Goal: Find contact information: Find contact information

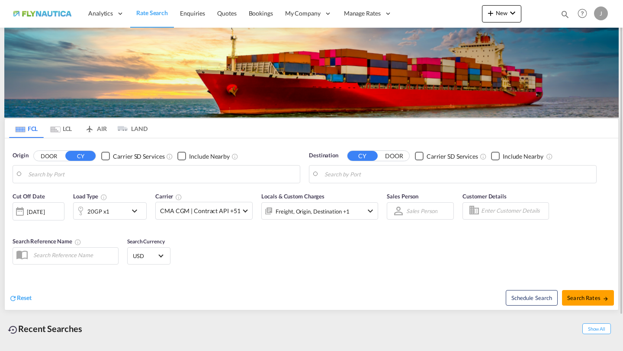
click at [263, 214] on div at bounding box center [269, 210] width 14 height 17
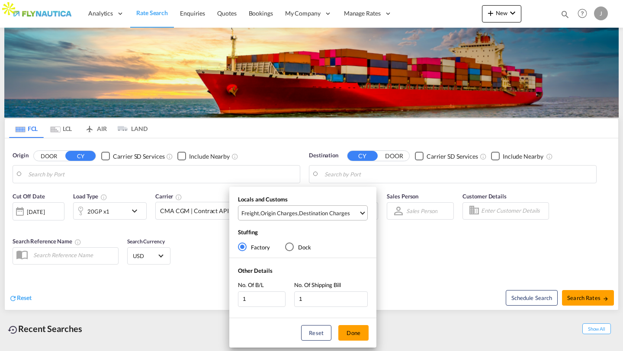
click at [308, 208] on md-select-value "Freight , Origin Charges , Destination Charges" at bounding box center [303, 213] width 127 height 14
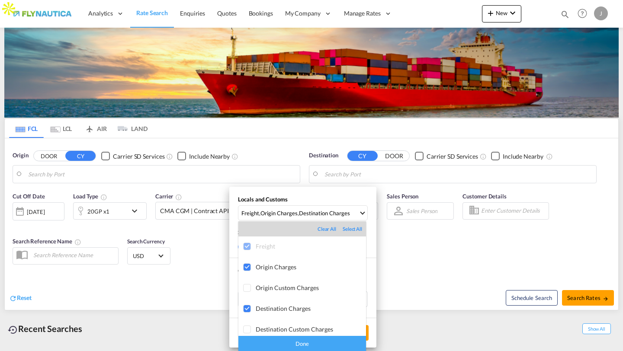
click at [459, 252] on md-backdrop at bounding box center [311, 175] width 623 height 351
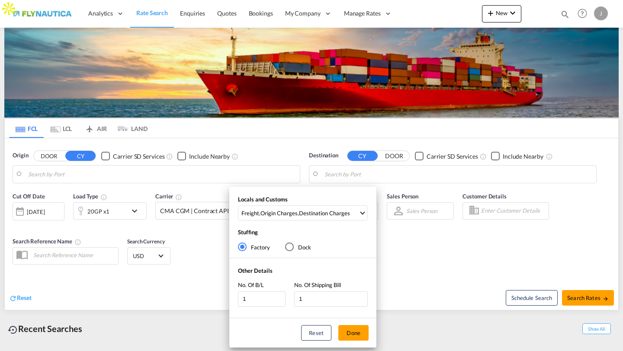
click at [606, 14] on div "Locals and Customs Freight , Origin Charges , Destination Charges Stuffing Fact…" at bounding box center [311, 175] width 623 height 351
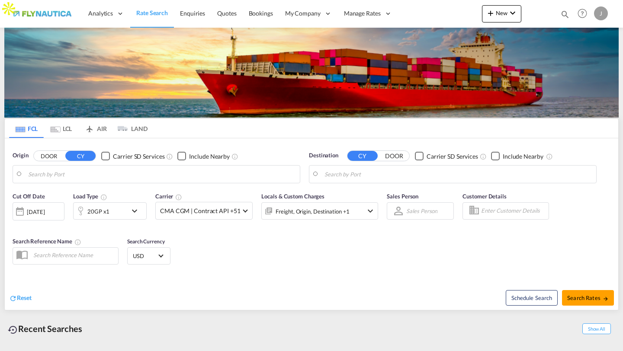
click at [606, 14] on div "J" at bounding box center [601, 13] width 14 height 14
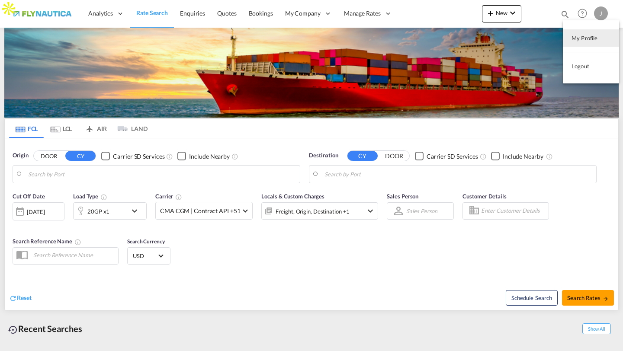
click at [181, 14] on md-backdrop at bounding box center [311, 175] width 623 height 351
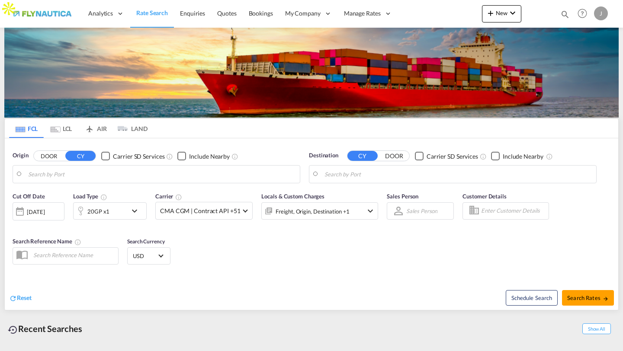
click at [181, 14] on span "Enquiries" at bounding box center [192, 13] width 25 height 7
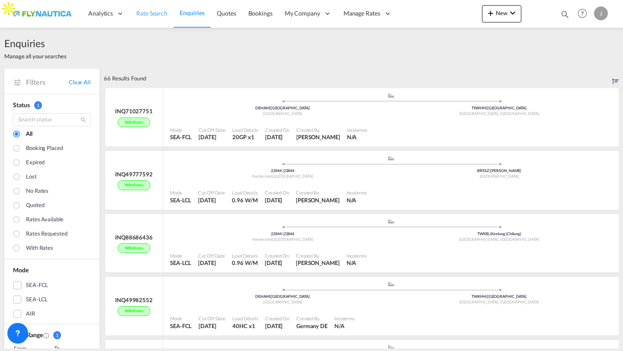
click at [152, 13] on span "Rate Search" at bounding box center [151, 13] width 31 height 7
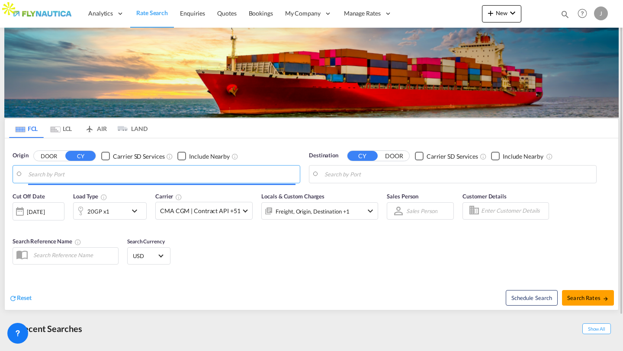
click at [84, 175] on input "Search by Port" at bounding box center [161, 174] width 267 height 13
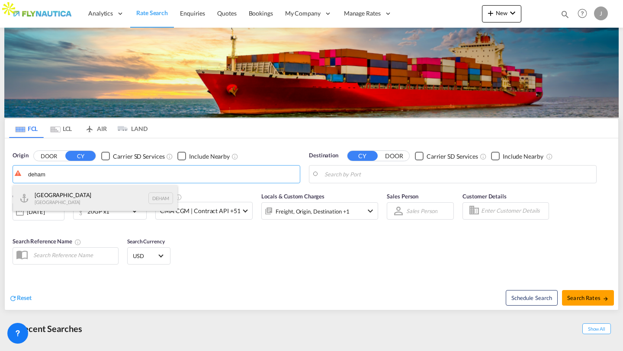
click at [68, 191] on div "[GEOGRAPHIC_DATA] [GEOGRAPHIC_DATA] DEHAM" at bounding box center [95, 198] width 164 height 26
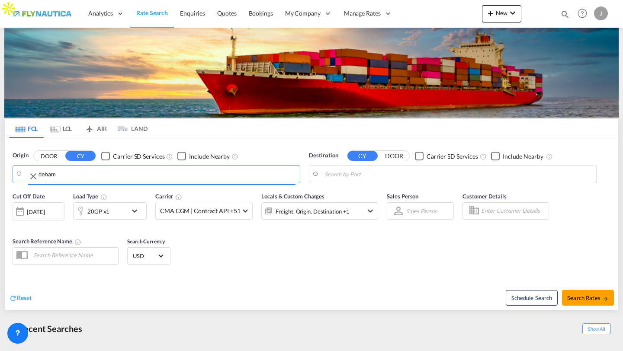
type input "[GEOGRAPHIC_DATA], [GEOGRAPHIC_DATA]"
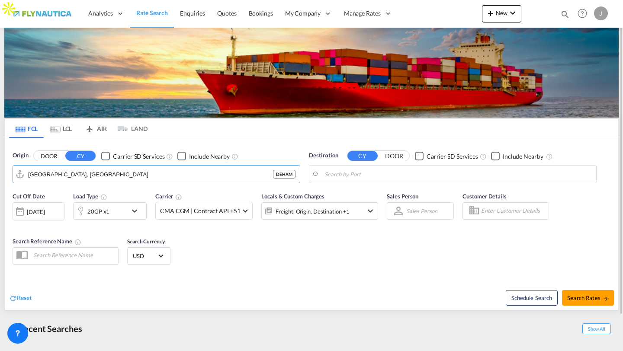
click at [461, 175] on input "Search by Port" at bounding box center [457, 174] width 267 height 13
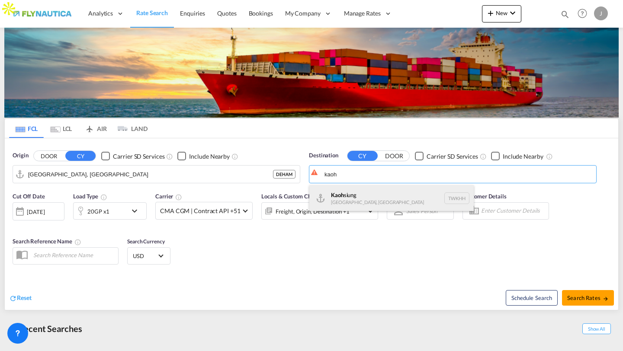
click at [406, 192] on div "Kaoh siung [GEOGRAPHIC_DATA], Province of [GEOGRAPHIC_DATA] [GEOGRAPHIC_DATA]" at bounding box center [391, 198] width 164 height 26
type input "[GEOGRAPHIC_DATA], TWKHH"
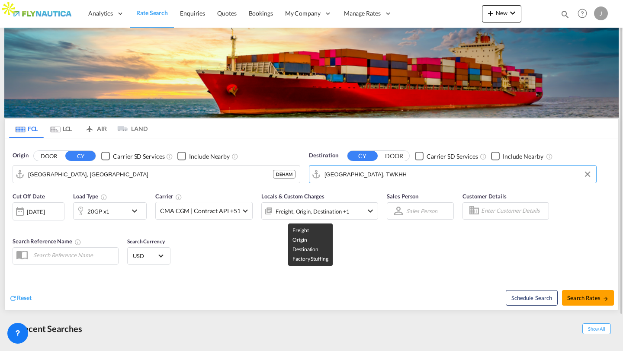
click at [300, 208] on div "Freight, Origin, Destination +1" at bounding box center [312, 211] width 74 height 12
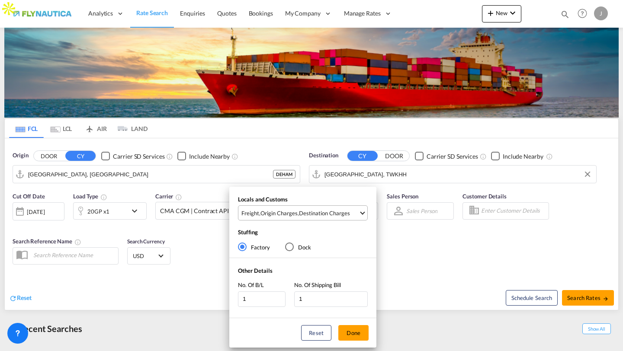
click at [310, 217] on md-select-value "Freight , Origin Charges , Destination Charges" at bounding box center [303, 213] width 127 height 14
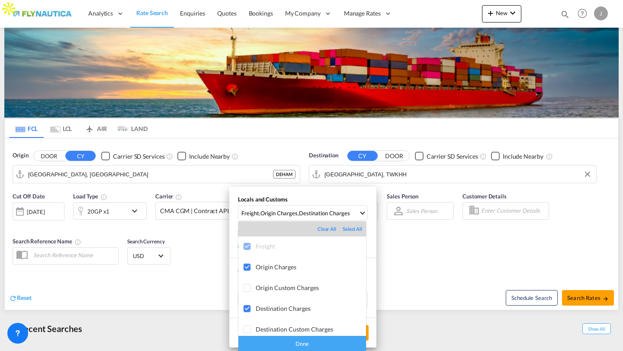
click at [304, 339] on div "Done" at bounding box center [302, 343] width 128 height 15
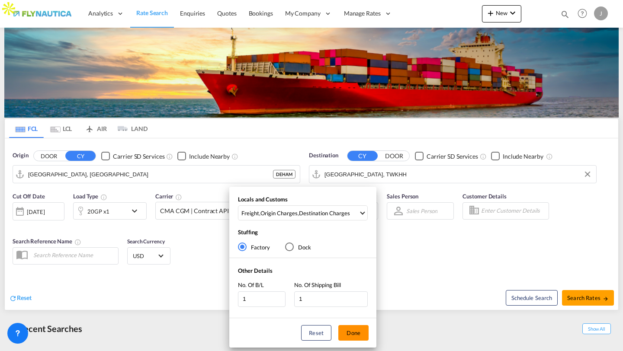
click at [342, 333] on button "Done" at bounding box center [353, 333] width 30 height 16
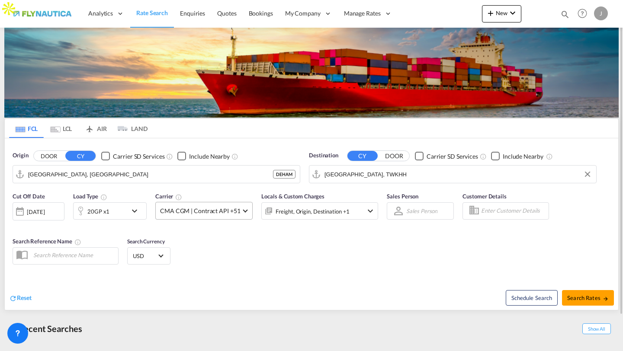
click at [216, 217] on md-select-value "CMA CGM | Contract API +51" at bounding box center [204, 210] width 96 height 17
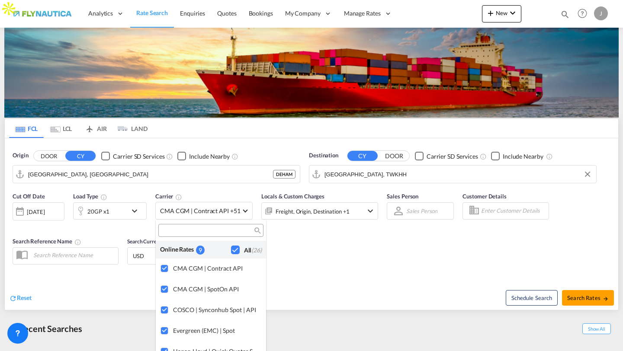
click at [579, 291] on md-backdrop at bounding box center [311, 175] width 623 height 351
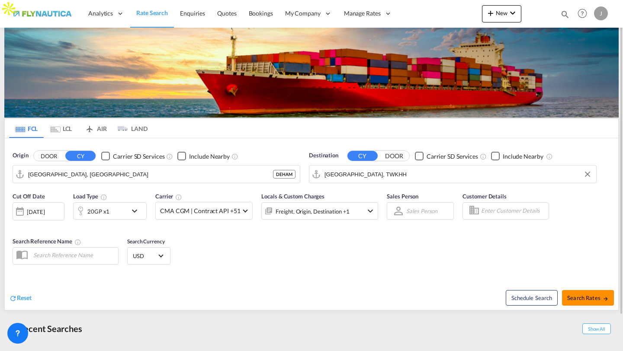
click at [579, 297] on span "Search Rates" at bounding box center [588, 297] width 42 height 7
type input "DEHAM to TWKHH / [DATE]"
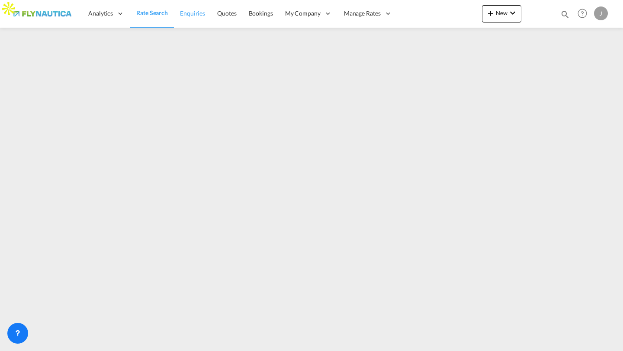
click at [185, 8] on link "Enquiries" at bounding box center [192, 14] width 37 height 28
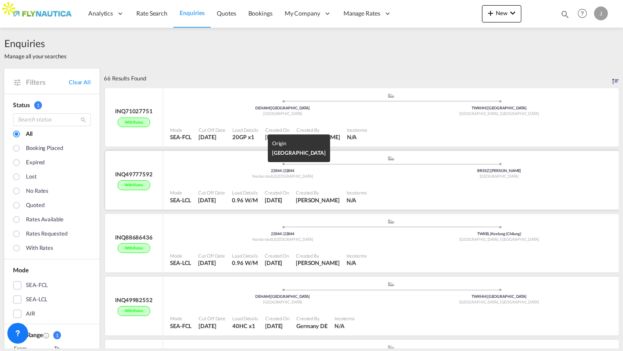
click at [255, 174] on div "[GEOGRAPHIC_DATA] , [GEOGRAPHIC_DATA]" at bounding box center [282, 177] width 217 height 6
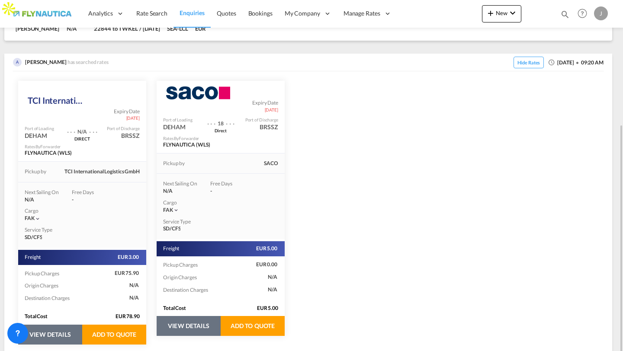
scroll to position [161, 0]
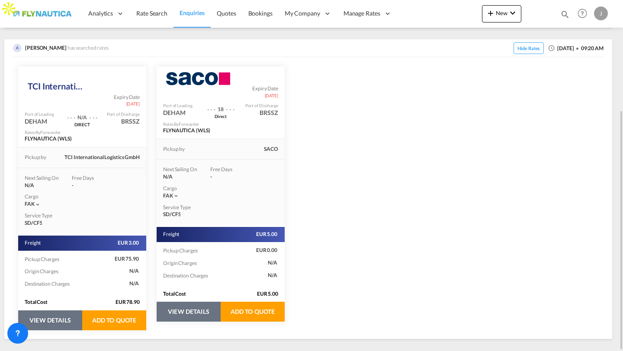
click at [198, 313] on button "VIEW DETAILS" at bounding box center [189, 312] width 64 height 20
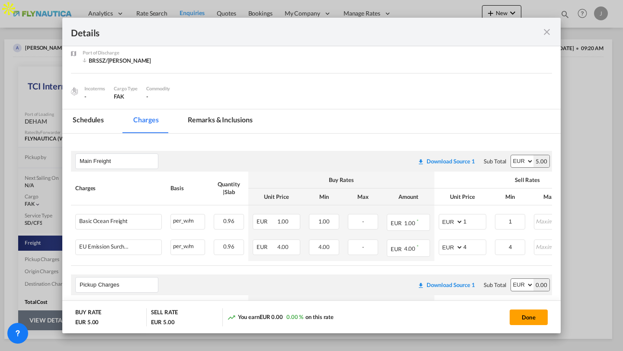
scroll to position [73, 0]
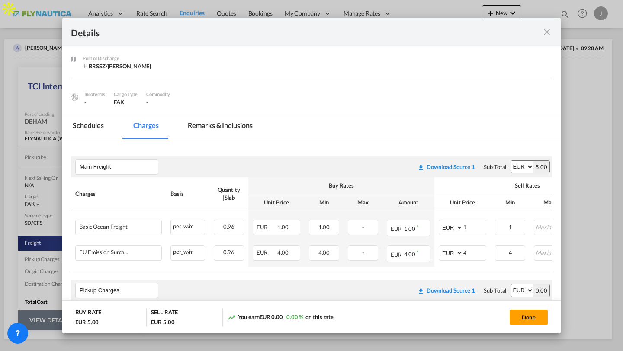
click at [213, 123] on md-tab-item "Remarks & Inclusions" at bounding box center [219, 127] width 85 height 24
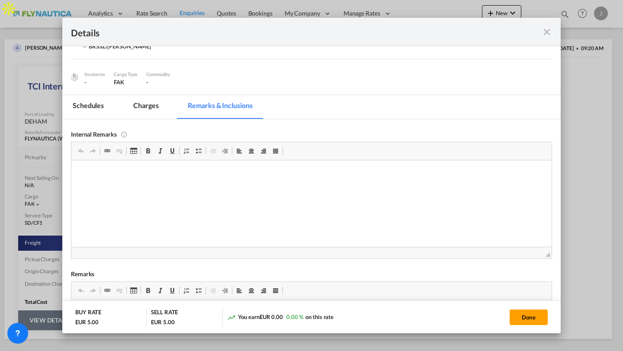
scroll to position [18, 0]
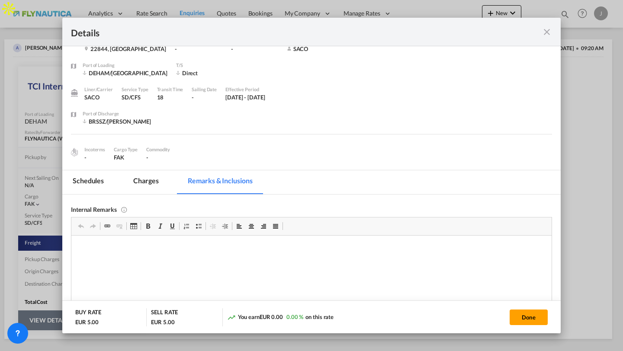
click at [545, 33] on md-icon "icon-close fg-AAA8AD m-0 cursor" at bounding box center [546, 32] width 10 height 10
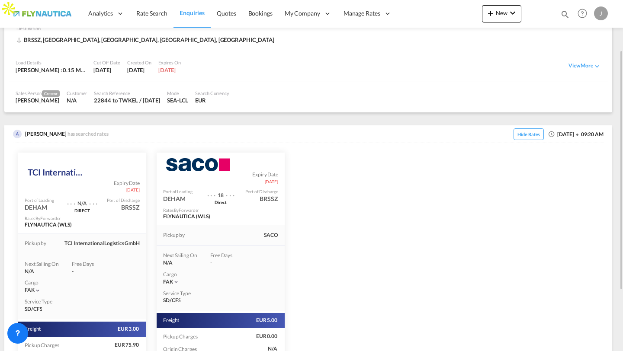
scroll to position [74, 0]
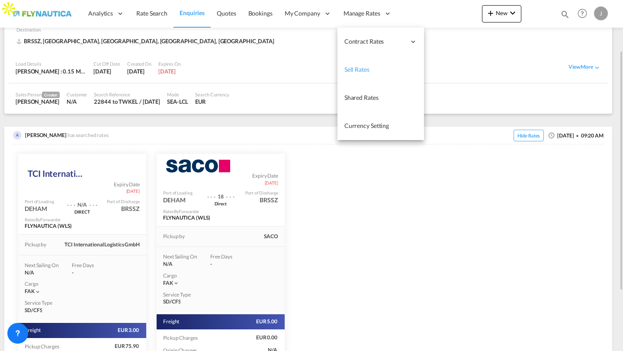
click at [348, 71] on span "Sell Rates" at bounding box center [356, 69] width 25 height 7
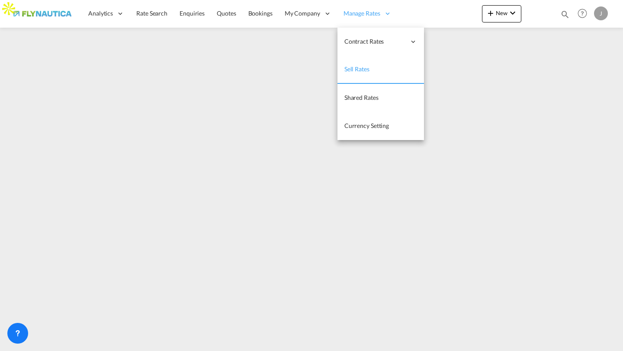
click at [348, 15] on span "Manage Rates" at bounding box center [361, 13] width 37 height 9
click at [355, 70] on span "Sell Rates" at bounding box center [356, 68] width 25 height 7
click at [358, 67] on span "Sell Rates" at bounding box center [356, 68] width 25 height 7
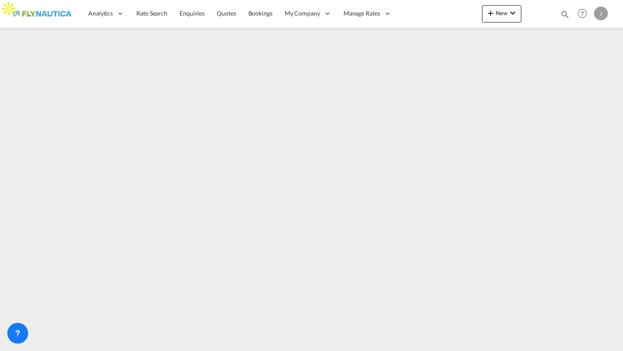
click at [603, 18] on div "J" at bounding box center [601, 13] width 14 height 14
click at [573, 62] on button "Logout" at bounding box center [591, 66] width 56 height 17
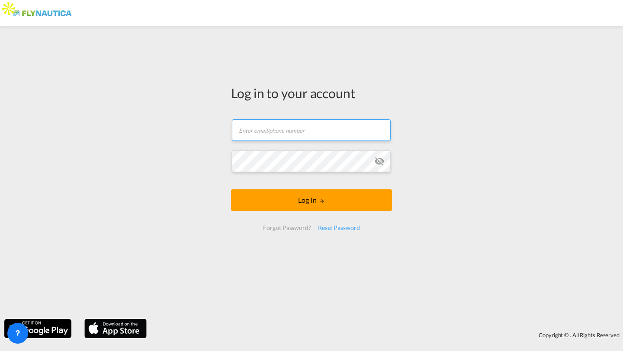
type input "[PERSON_NAME][EMAIL_ADDRESS][DOMAIN_NAME]"
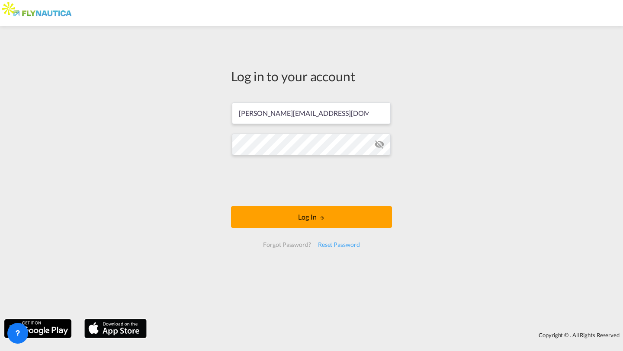
click at [170, 160] on div "Log in to your account [PERSON_NAME][EMAIL_ADDRESS][DOMAIN_NAME] Log In Forgot …" at bounding box center [311, 172] width 623 height 285
click at [261, 221] on button "Log In" at bounding box center [311, 217] width 161 height 22
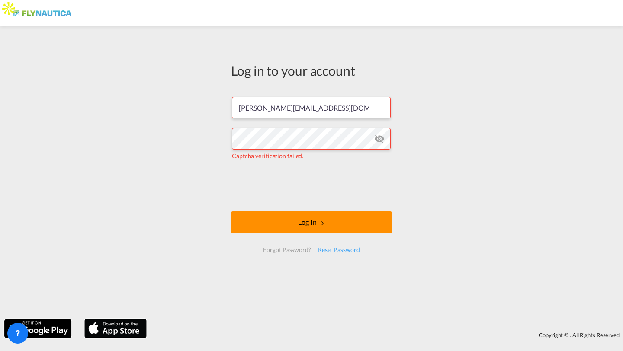
click at [344, 223] on button "Log In" at bounding box center [311, 222] width 161 height 22
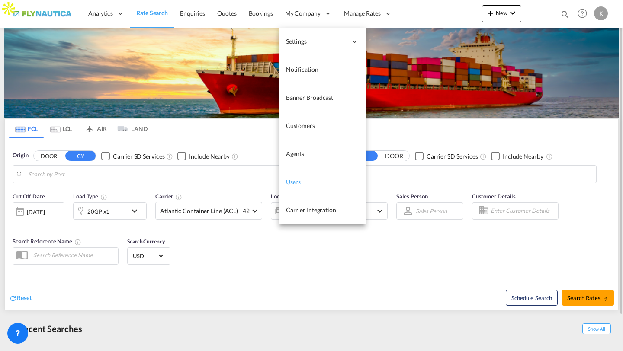
click at [291, 185] on span "Users" at bounding box center [293, 181] width 15 height 7
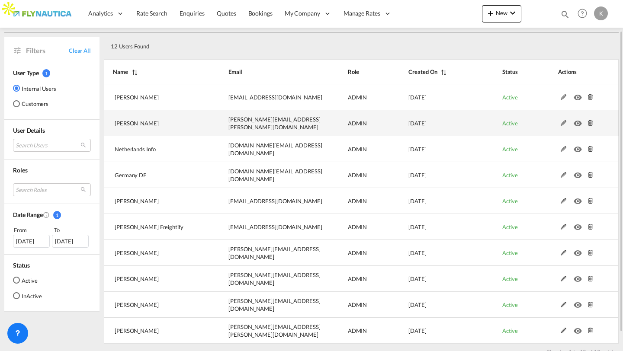
scroll to position [35, 0]
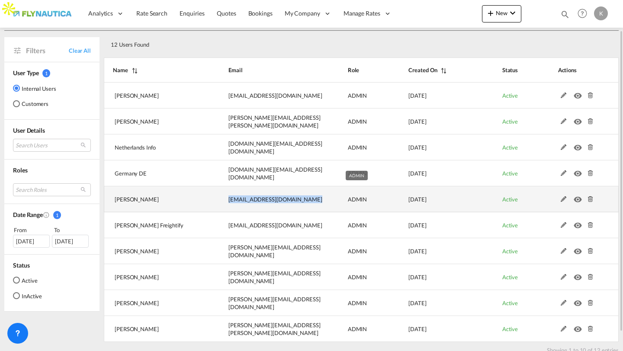
drag, startPoint x: 227, startPoint y: 199, endPoint x: 332, endPoint y: 199, distance: 104.2
click at [332, 199] on tr "[PERSON_NAME] [PERSON_NAME][EMAIL_ADDRESS][DOMAIN_NAME] ADMIN [DATE] Active" at bounding box center [361, 199] width 515 height 26
copy span "[EMAIL_ADDRESS][DOMAIN_NAME]"
click at [212, 204] on td "[EMAIL_ADDRESS][DOMAIN_NAME]" at bounding box center [266, 199] width 119 height 26
click at [237, 198] on span "[EMAIL_ADDRESS][DOMAIN_NAME]" at bounding box center [274, 199] width 93 height 7
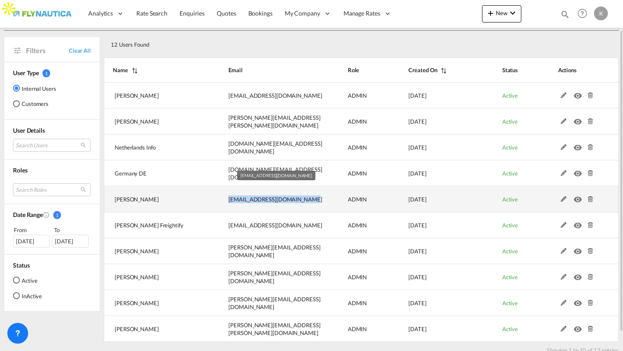
drag, startPoint x: 229, startPoint y: 200, endPoint x: 294, endPoint y: 200, distance: 65.3
click at [294, 200] on span "[EMAIL_ADDRESS][DOMAIN_NAME]" at bounding box center [274, 199] width 93 height 7
copy span "[EMAIL_ADDRESS][DOMAIN_NAME]"
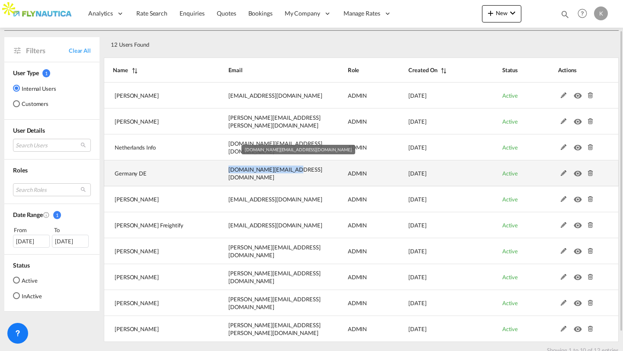
drag, startPoint x: 228, startPoint y: 173, endPoint x: 285, endPoint y: 174, distance: 56.2
click at [285, 174] on td "[DOMAIN_NAME][EMAIL_ADDRESS][DOMAIN_NAME]" at bounding box center [266, 173] width 119 height 26
copy span "[DOMAIN_NAME][EMAIL_ADDRESS][DOMAIN_NAME]"
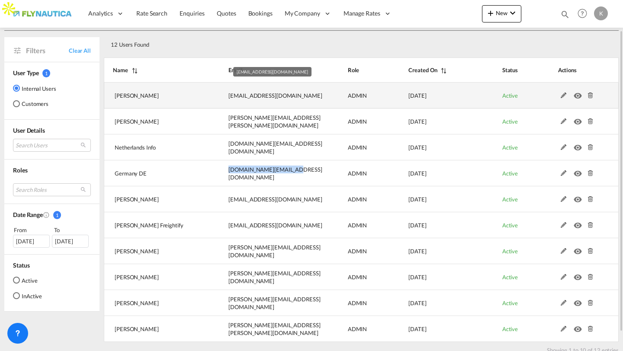
drag, startPoint x: 227, startPoint y: 96, endPoint x: 302, endPoint y: 101, distance: 75.0
click at [302, 101] on td "[EMAIL_ADDRESS][DOMAIN_NAME]" at bounding box center [266, 96] width 119 height 26
copy span "[EMAIL_ADDRESS][DOMAIN_NAME]"
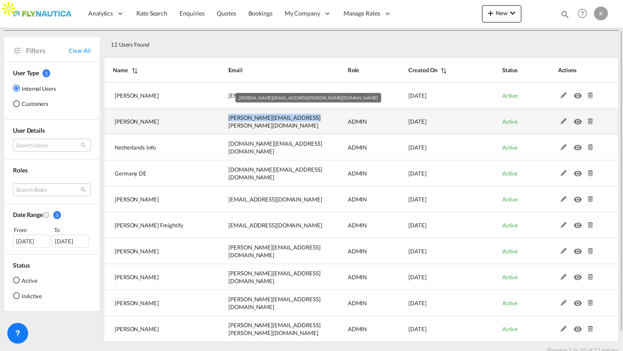
drag, startPoint x: 227, startPoint y: 121, endPoint x: 300, endPoint y: 125, distance: 73.2
click at [300, 125] on td "[PERSON_NAME][EMAIL_ADDRESS][PERSON_NAME][DOMAIN_NAME]" at bounding box center [266, 122] width 119 height 26
copy span "[PERSON_NAME][EMAIL_ADDRESS][PERSON_NAME][DOMAIN_NAME]"
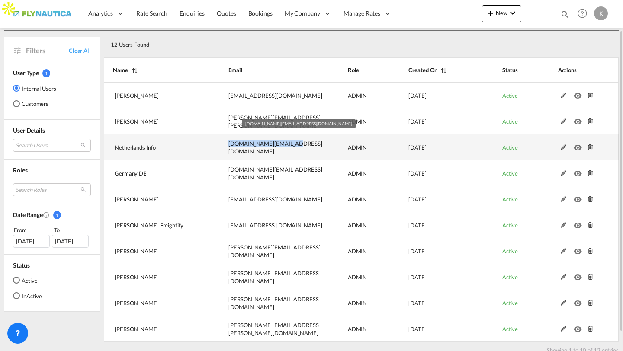
drag, startPoint x: 229, startPoint y: 146, endPoint x: 285, endPoint y: 148, distance: 55.8
click at [285, 148] on td "[DOMAIN_NAME][EMAIL_ADDRESS][DOMAIN_NAME]" at bounding box center [266, 147] width 119 height 26
copy span "[DOMAIN_NAME][EMAIL_ADDRESS][DOMAIN_NAME]"
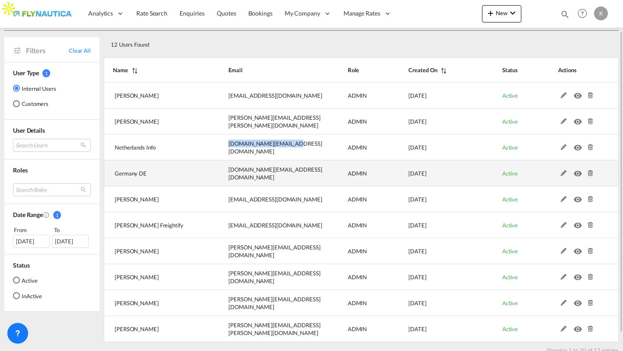
scroll to position [56, 0]
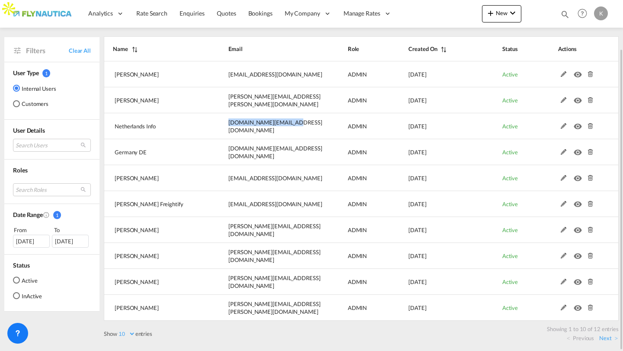
click at [123, 335] on select "10 25 50 100" at bounding box center [126, 333] width 18 height 7
select select "25"
click at [118, 330] on select "10 25 50 100" at bounding box center [126, 333] width 18 height 7
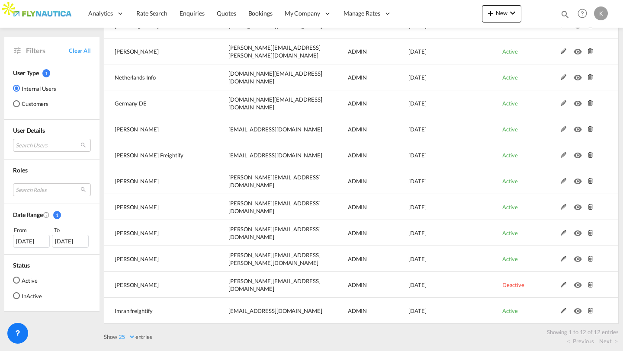
scroll to position [108, 0]
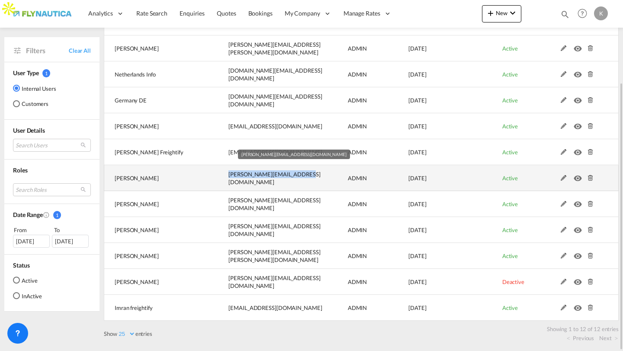
drag, startPoint x: 227, startPoint y: 179, endPoint x: 294, endPoint y: 179, distance: 66.6
click at [294, 179] on td "[PERSON_NAME][EMAIL_ADDRESS][DOMAIN_NAME]" at bounding box center [266, 178] width 119 height 26
copy span "[PERSON_NAME][EMAIL_ADDRESS][DOMAIN_NAME]"
